Goal: Transaction & Acquisition: Purchase product/service

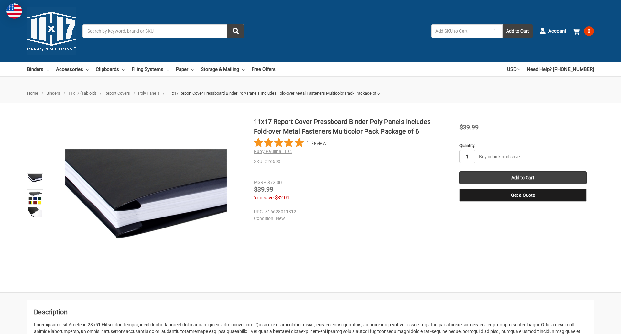
click at [467, 157] on input "1" at bounding box center [468, 156] width 16 height 13
type input "4"
click at [523, 195] on button "Get a Quote" at bounding box center [524, 195] width 128 height 13
click at [523, 178] on input "Add to Cart" at bounding box center [524, 177] width 128 height 13
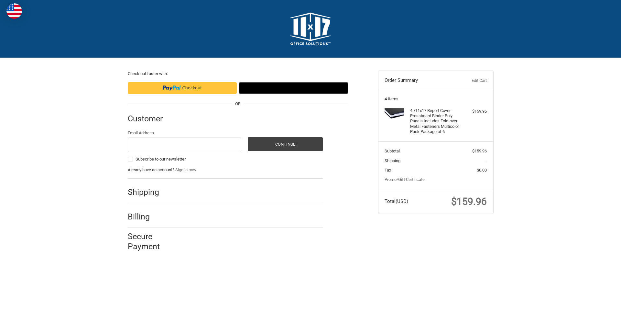
click at [184, 145] on input "Email Address" at bounding box center [185, 145] width 114 height 15
type input "[EMAIL_ADDRESS][DOMAIN_NAME]"
click at [285, 144] on button "Continue" at bounding box center [285, 144] width 75 height 14
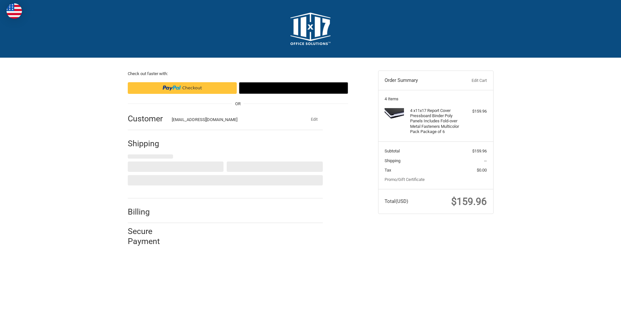
select select "US"
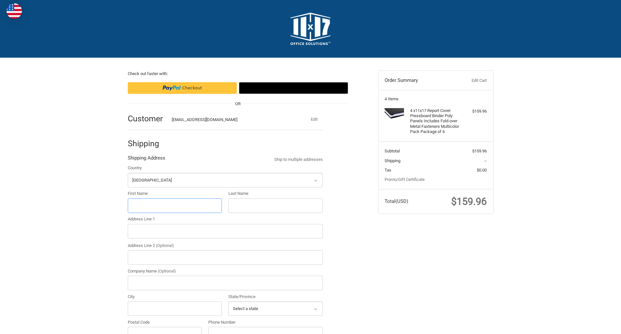
click at [175, 206] on input "First Name" at bounding box center [175, 205] width 95 height 15
type input "reflectiz"
click at [275, 206] on input "Last Name" at bounding box center [275, 205] width 95 height 15
type input "bigcommerce"
click at [165, 327] on input "Postal Code" at bounding box center [165, 334] width 74 height 15
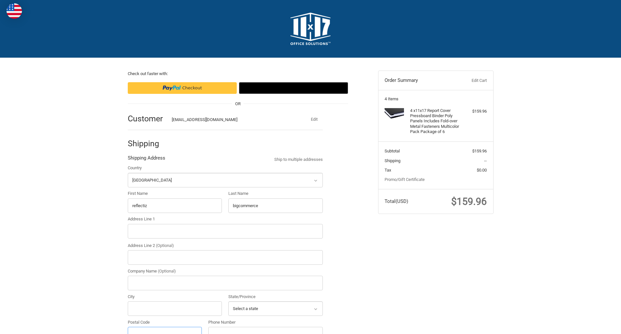
scroll to position [7, 0]
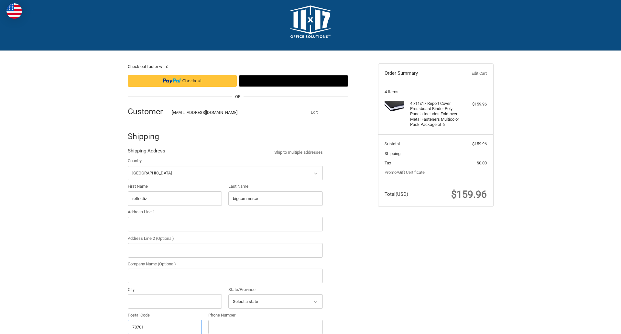
click at [165, 327] on input "78701" at bounding box center [165, 327] width 74 height 15
type input "78701"
click at [225, 224] on input "Address Line 1" at bounding box center [225, 224] width 195 height 15
type input "[STREET_ADDRESS]"
click at [146, 152] on legend "Shipping Address" at bounding box center [147, 152] width 38 height 10
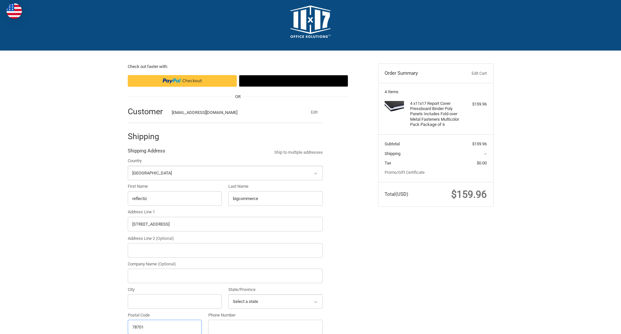
click at [165, 327] on input "78701" at bounding box center [165, 327] width 74 height 15
type input "78701"
select select "[GEOGRAPHIC_DATA]"
click at [225, 250] on input "Address Line 2 (Optional)" at bounding box center [225, 250] width 195 height 15
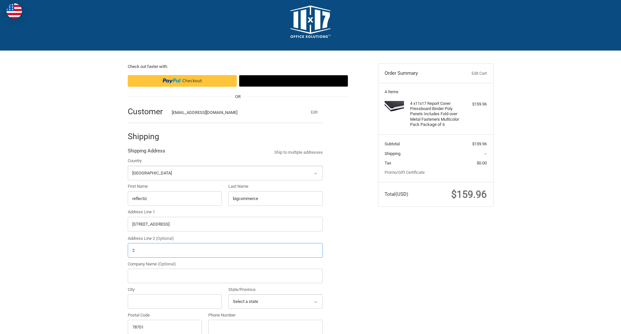
type input "2"
click at [175, 301] on input "City" at bounding box center [175, 301] width 95 height 15
click at [175, 301] on input "Austin" at bounding box center [175, 301] width 95 height 15
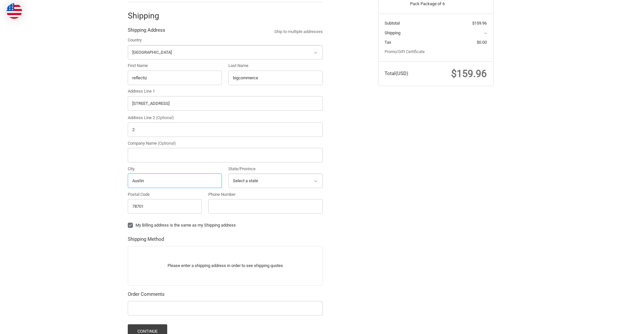
scroll to position [202, 0]
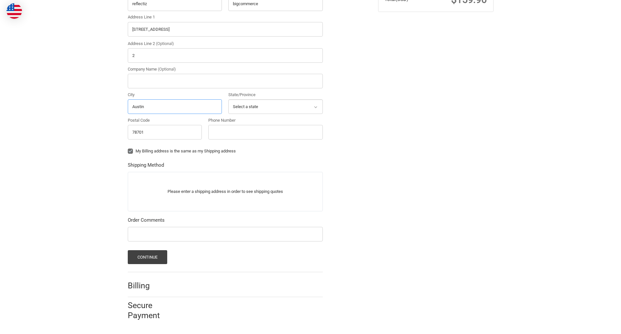
type input "Austin"
click at [265, 132] on input "Phone Number" at bounding box center [265, 132] width 115 height 15
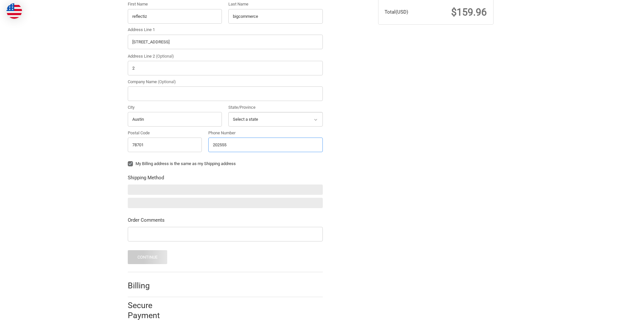
scroll to position [189, 0]
type input "2025550150"
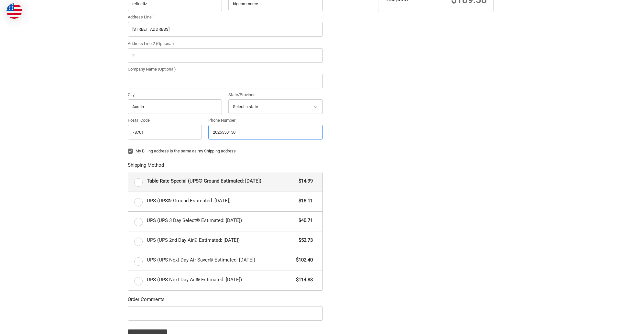
radio input "true"
type input "2025550150"
click at [225, 81] on input "Company Name (Optional)" at bounding box center [225, 81] width 195 height 15
type input "bigcommerce"
click at [128, 156] on form "Country Select a country [GEOGRAPHIC_DATA] [GEOGRAPHIC_DATA] [GEOGRAPHIC_DATA] …" at bounding box center [225, 153] width 195 height 381
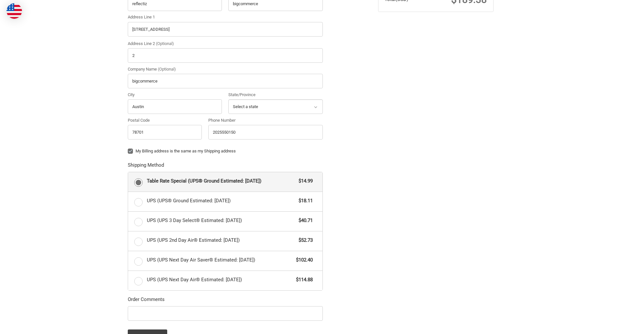
click at [128, 322] on form "Country Select a country [GEOGRAPHIC_DATA] [GEOGRAPHIC_DATA] [GEOGRAPHIC_DATA] …" at bounding box center [225, 153] width 195 height 381
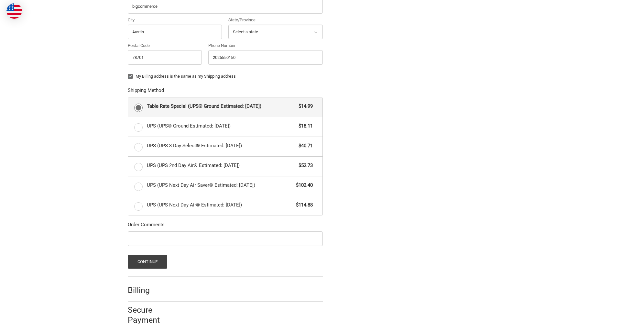
scroll to position [281, 0]
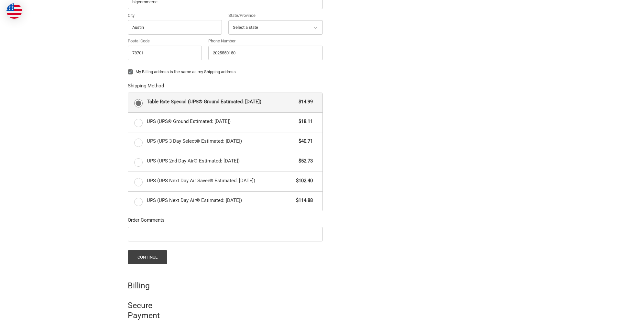
click at [225, 102] on span "Table Rate Special (UPS® Ground Estimated: [DATE])" at bounding box center [221, 101] width 149 height 7
click at [128, 93] on input "Table Rate Special (UPS® Ground Estimated: [DATE]) $14.99" at bounding box center [128, 93] width 0 height 0
click at [147, 257] on button "Continue" at bounding box center [148, 257] width 40 height 14
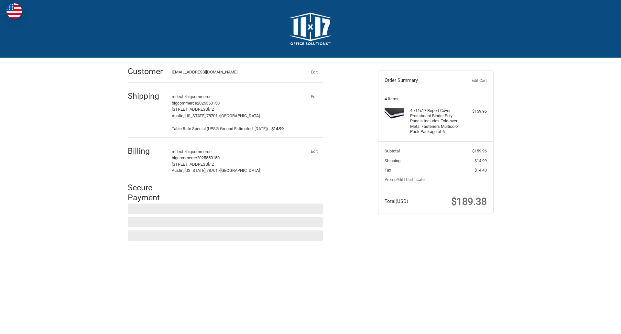
scroll to position [0, 0]
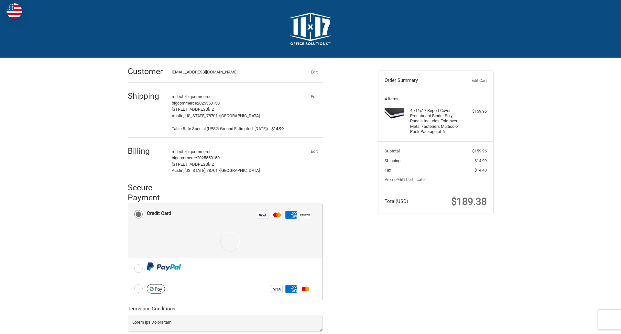
click at [225, 231] on div at bounding box center [230, 242] width 166 height 32
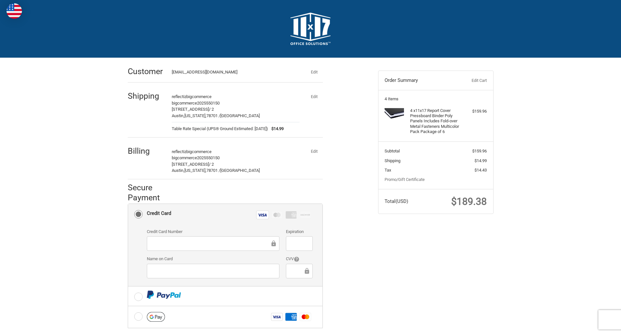
scroll to position [84, 0]
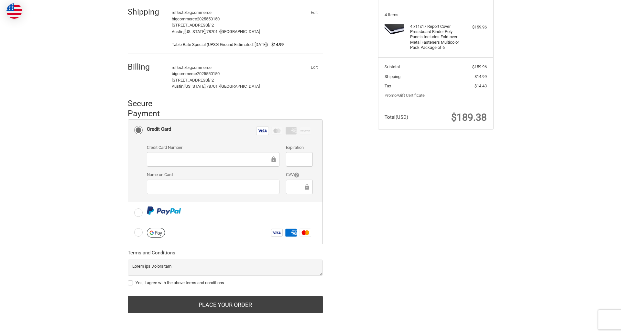
click at [225, 283] on label "Yes, I agree with the above terms and conditions" at bounding box center [225, 282] width 195 height 5
click at [128, 280] on input "Yes, I agree with the above terms and conditions" at bounding box center [128, 280] width 0 height 0
checkbox input "true"
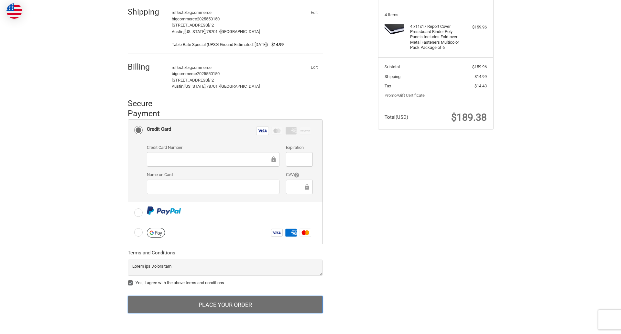
click at [225, 305] on button "Place Your Order" at bounding box center [225, 304] width 195 height 17
